Goal: Task Accomplishment & Management: Manage account settings

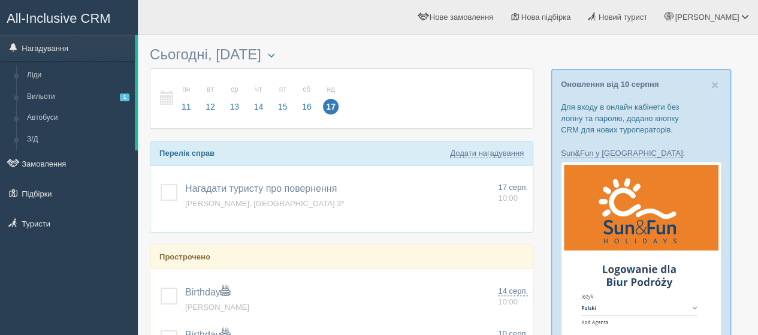
click at [40, 95] on link "Вильоти 1" at bounding box center [78, 97] width 113 height 22
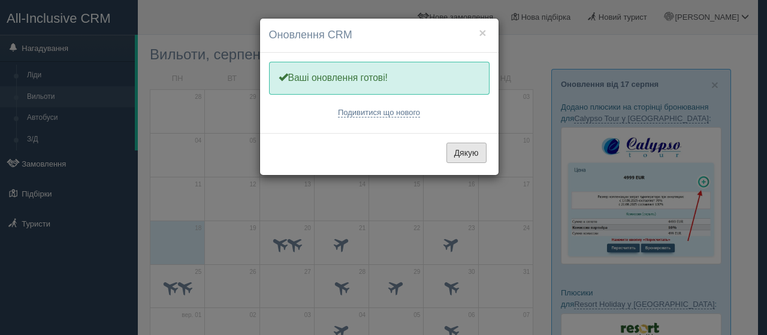
click at [467, 147] on button "Дякую" at bounding box center [466, 153] width 40 height 20
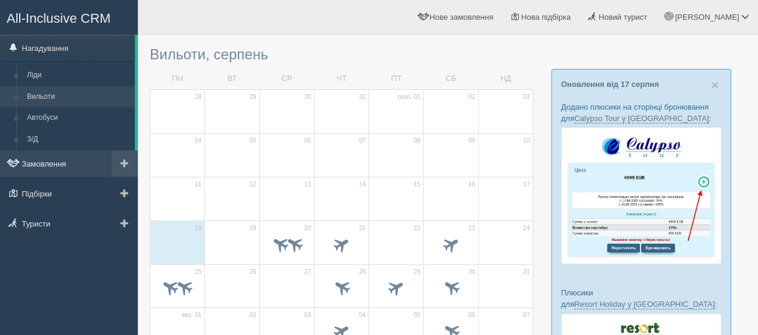
click at [49, 164] on link "Замовлення" at bounding box center [69, 163] width 138 height 26
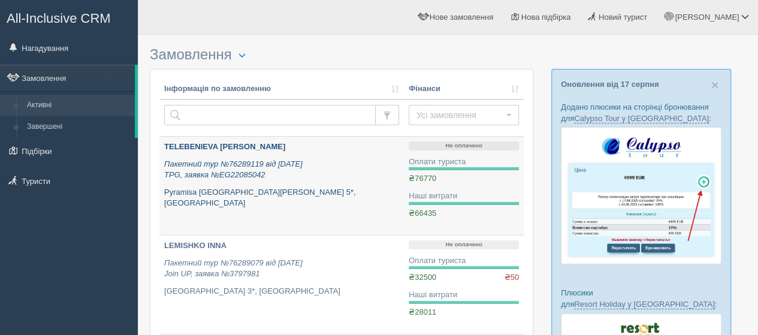
click at [205, 142] on b "TELEBENIEVA SVITLANA" at bounding box center [224, 146] width 121 height 9
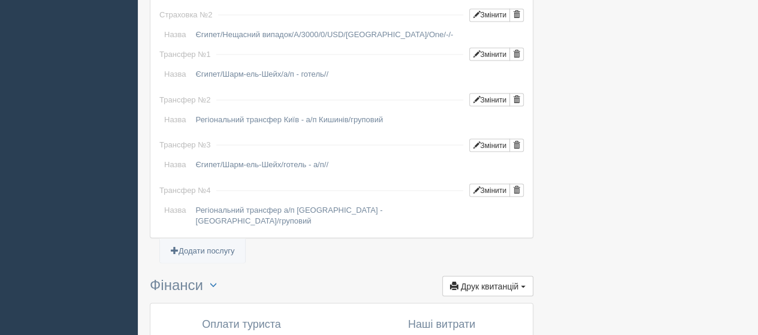
scroll to position [1198, 0]
